Goal: Transaction & Acquisition: Purchase product/service

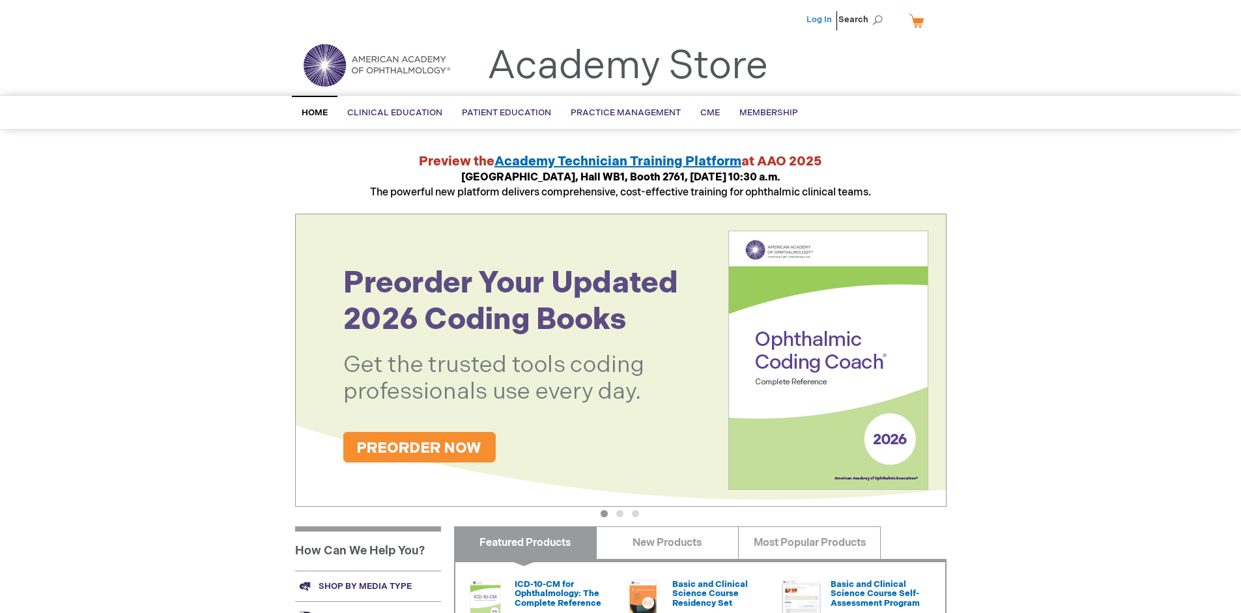
click at [820, 20] on link "Log In" at bounding box center [819, 19] width 25 height 10
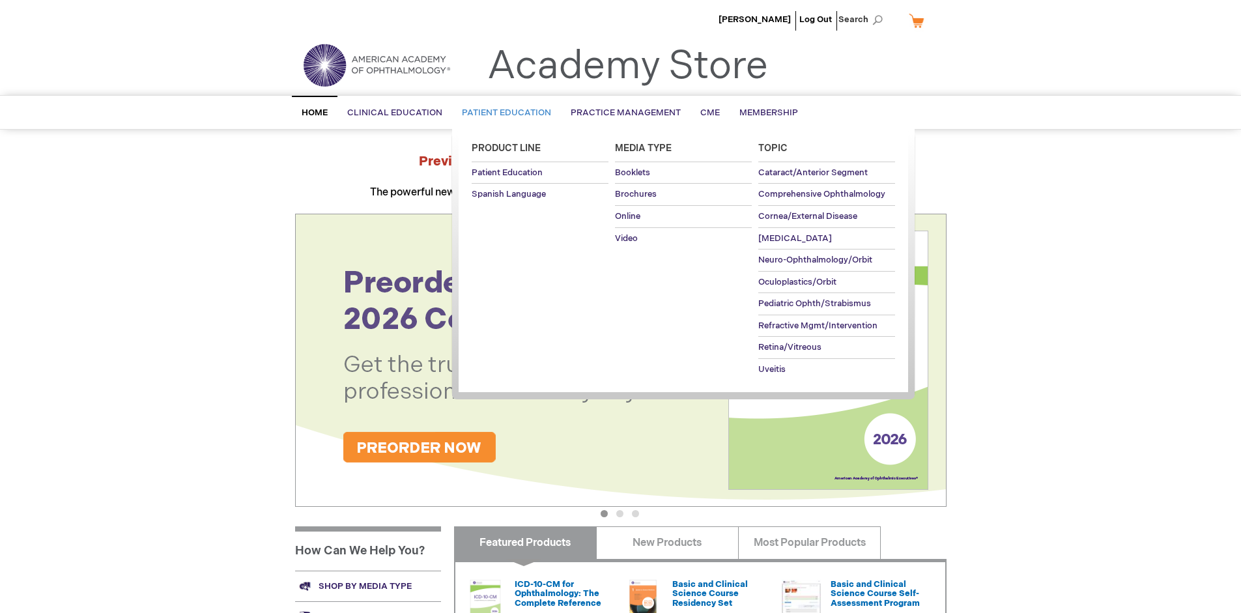
click at [503, 113] on span "Patient Education" at bounding box center [506, 113] width 89 height 10
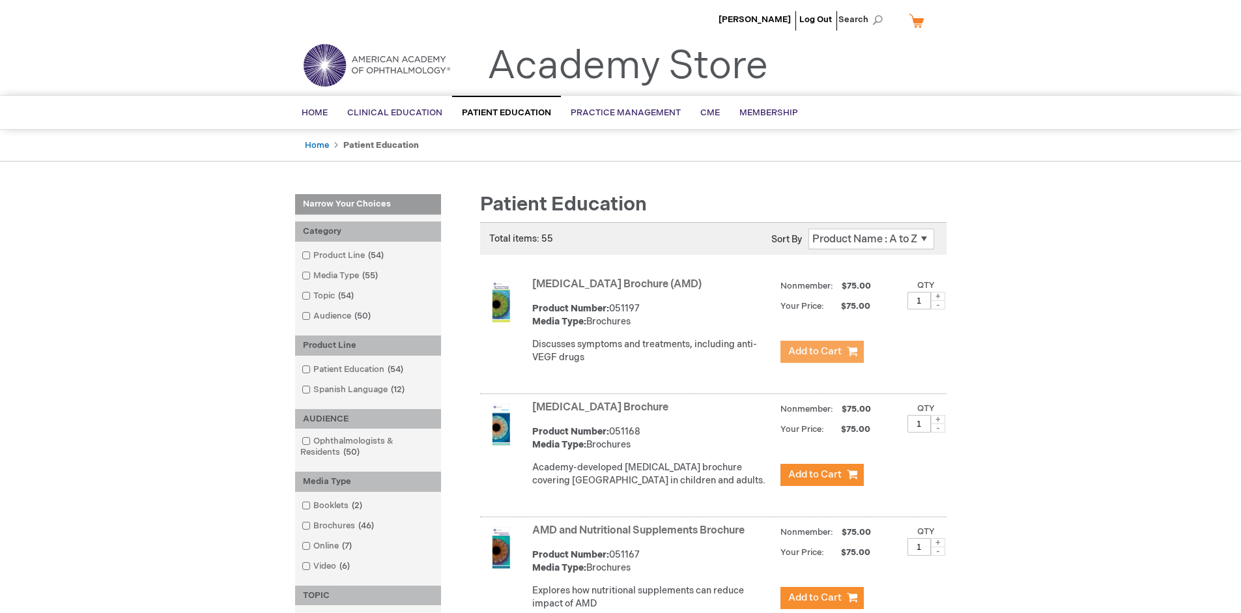
click at [822, 352] on span "Add to Cart" at bounding box center [815, 351] width 53 height 12
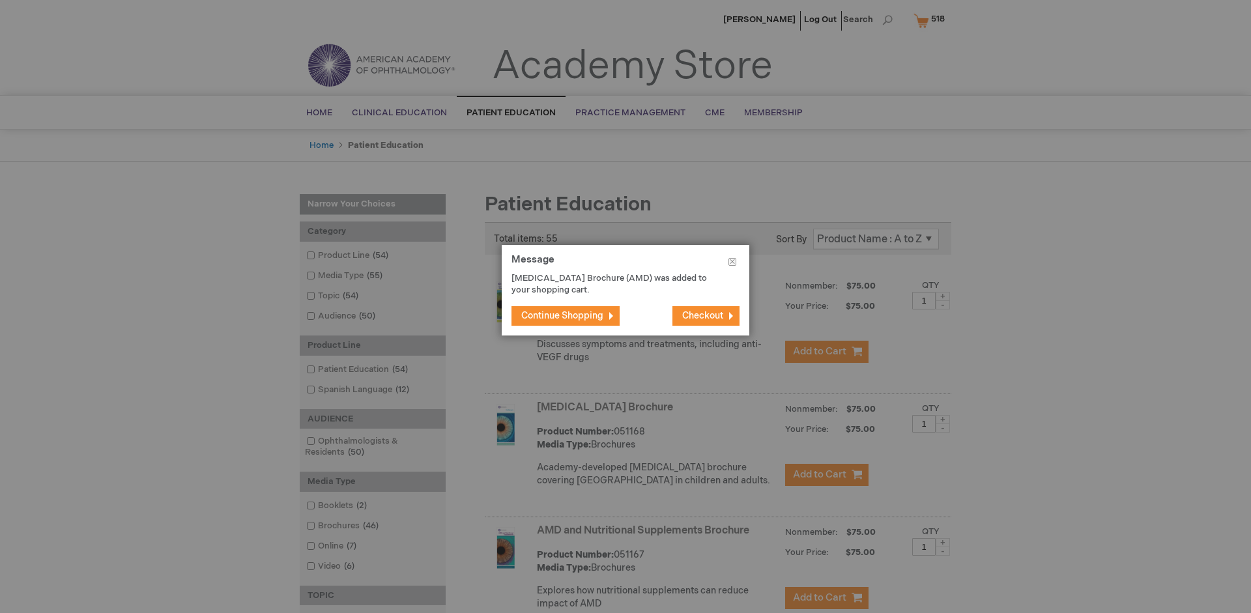
click at [562, 315] on span "Continue Shopping" at bounding box center [562, 315] width 82 height 11
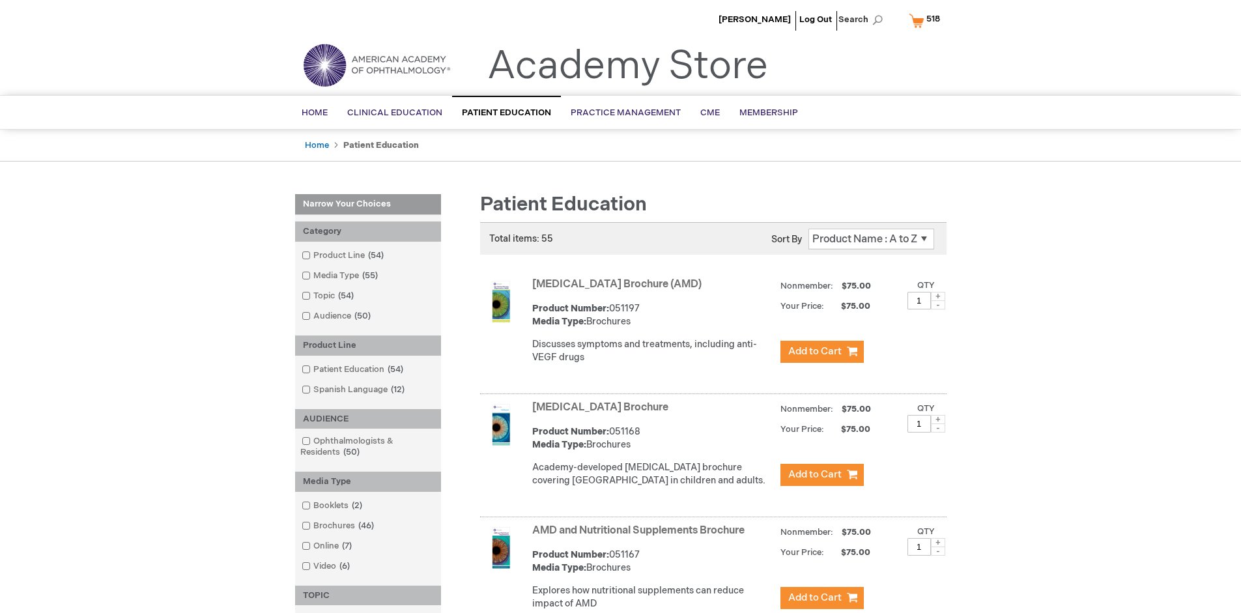
click at [641, 537] on link "AMD and Nutritional Supplements Brochure" at bounding box center [638, 531] width 212 height 12
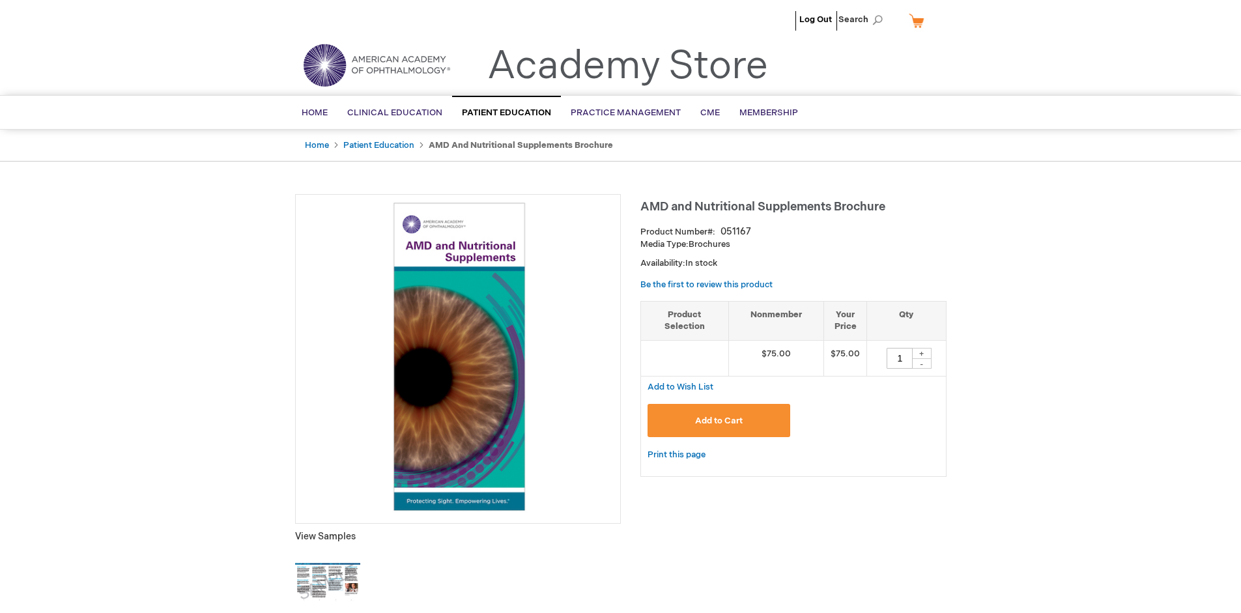
type input "1"
click at [719, 420] on span "Add to Cart" at bounding box center [719, 421] width 48 height 10
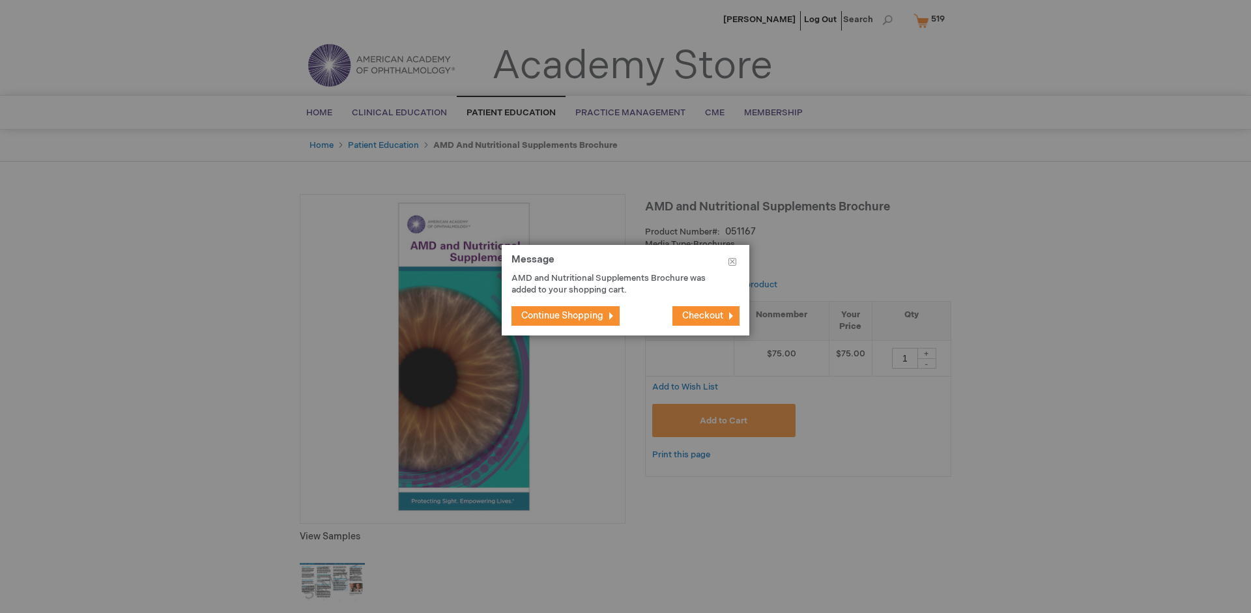
click at [562, 315] on span "Continue Shopping" at bounding box center [562, 315] width 82 height 11
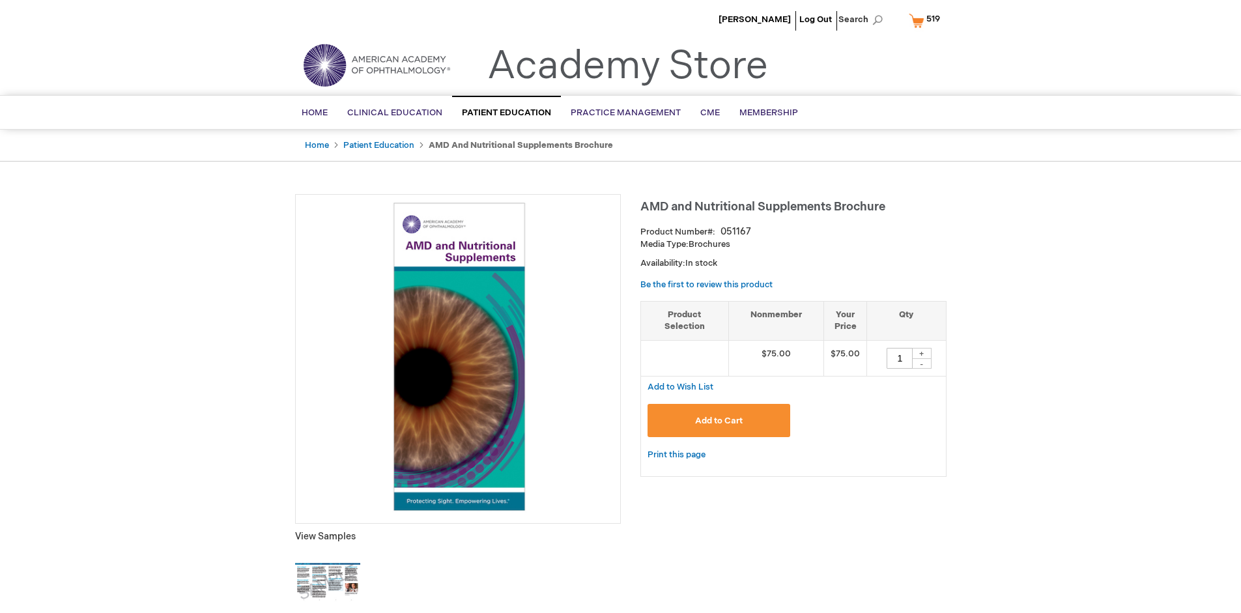
click at [927, 20] on span "519" at bounding box center [934, 19] width 14 height 10
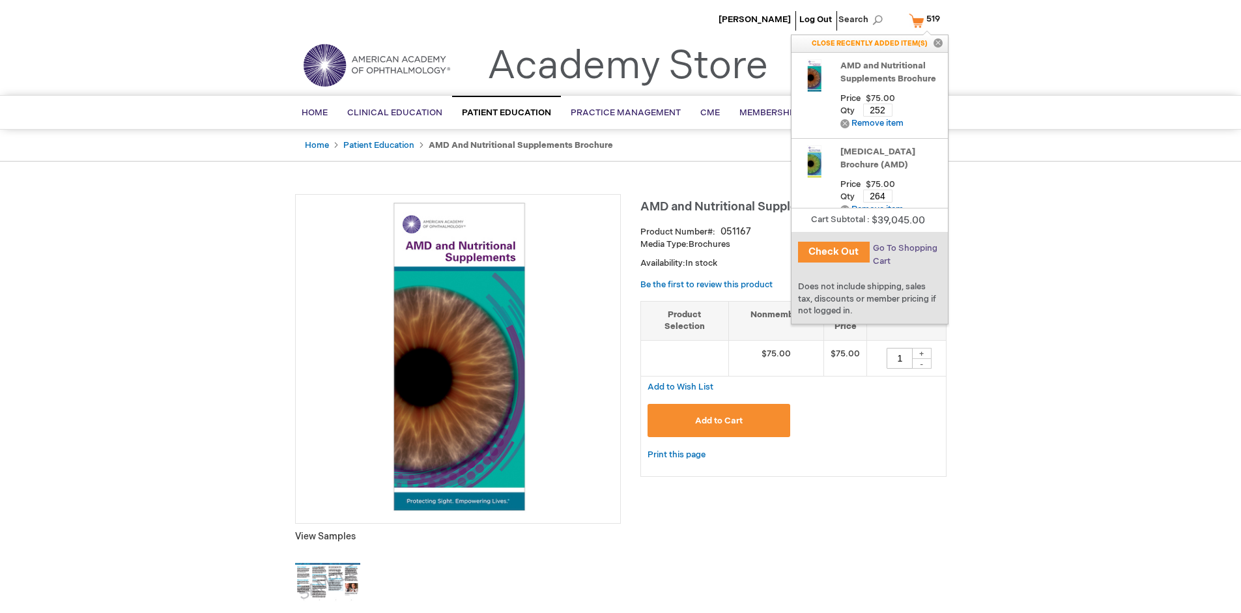
click at [905, 248] on span "Go To Shopping Cart" at bounding box center [905, 254] width 65 height 23
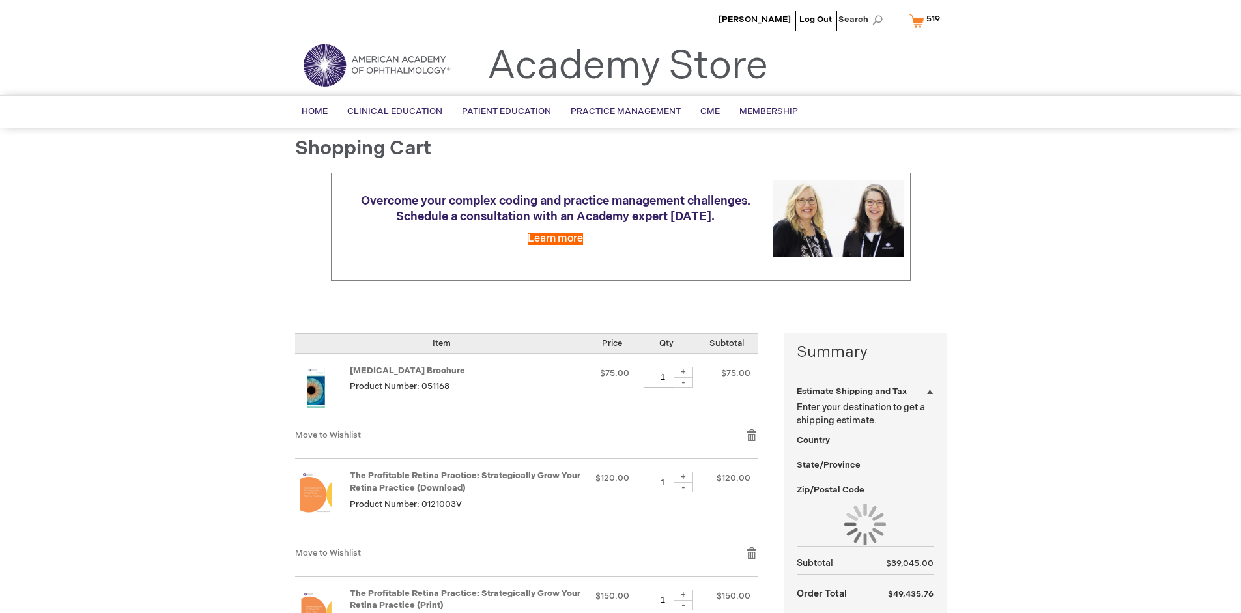
select select "US"
select select "41"
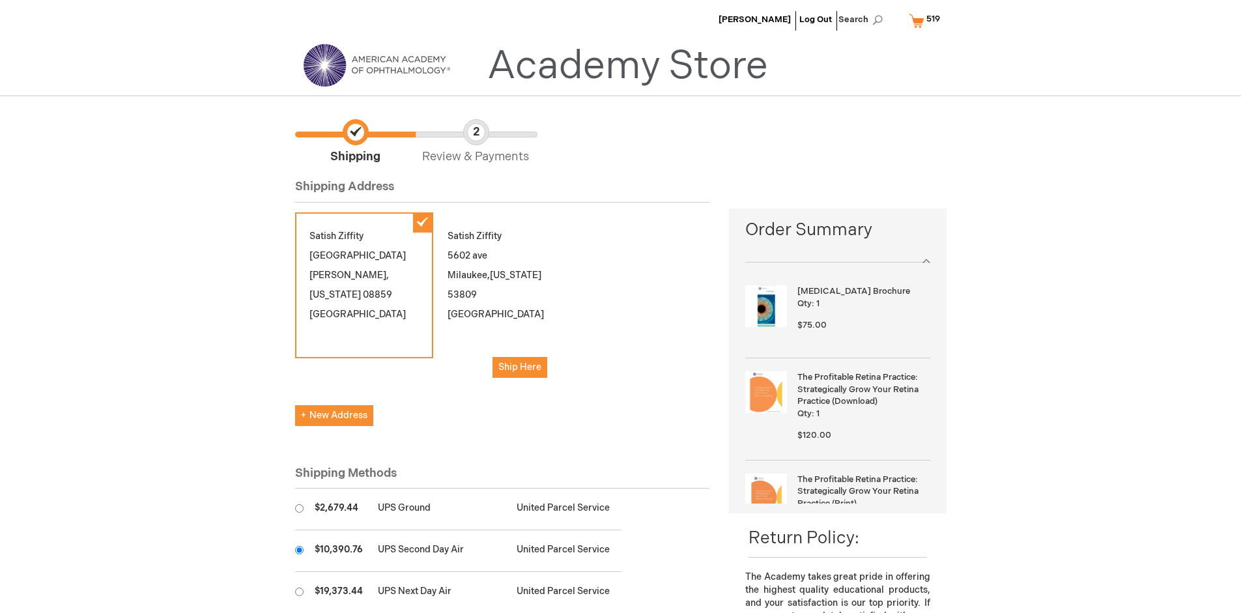
click at [299, 550] on input "radio" at bounding box center [299, 550] width 8 height 8
